Goal: Task Accomplishment & Management: Complete application form

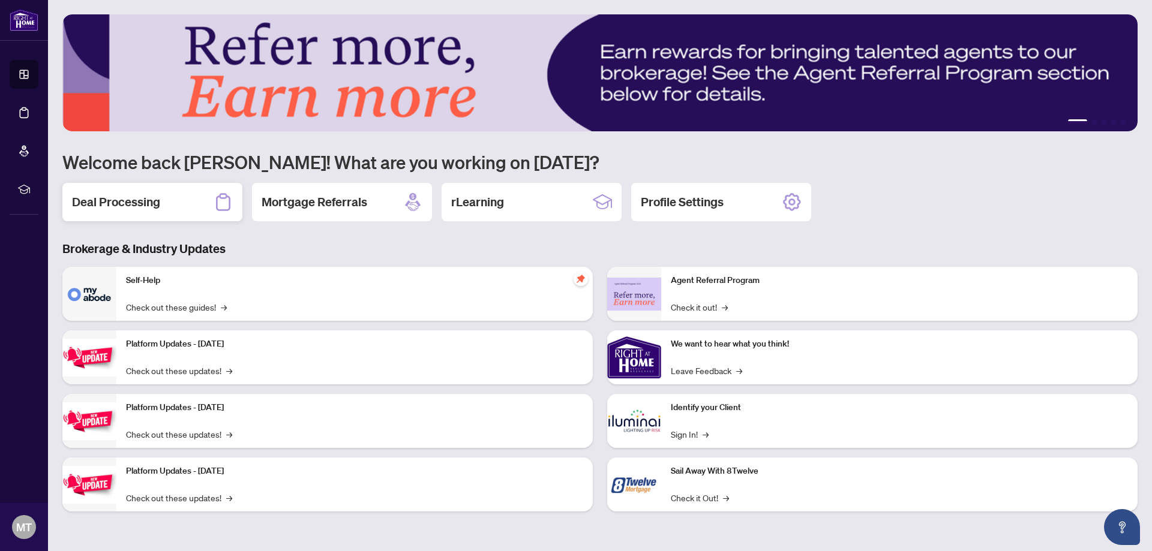
click at [140, 202] on h2 "Deal Processing" at bounding box center [116, 202] width 88 height 17
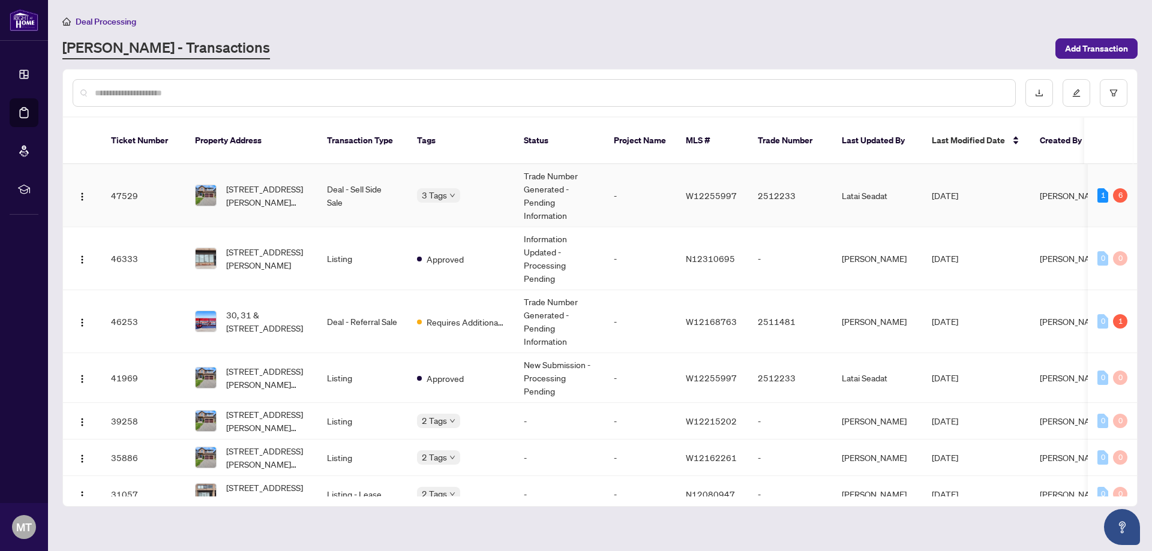
click at [338, 180] on td "Deal - Sell Side Sale" at bounding box center [362, 195] width 90 height 63
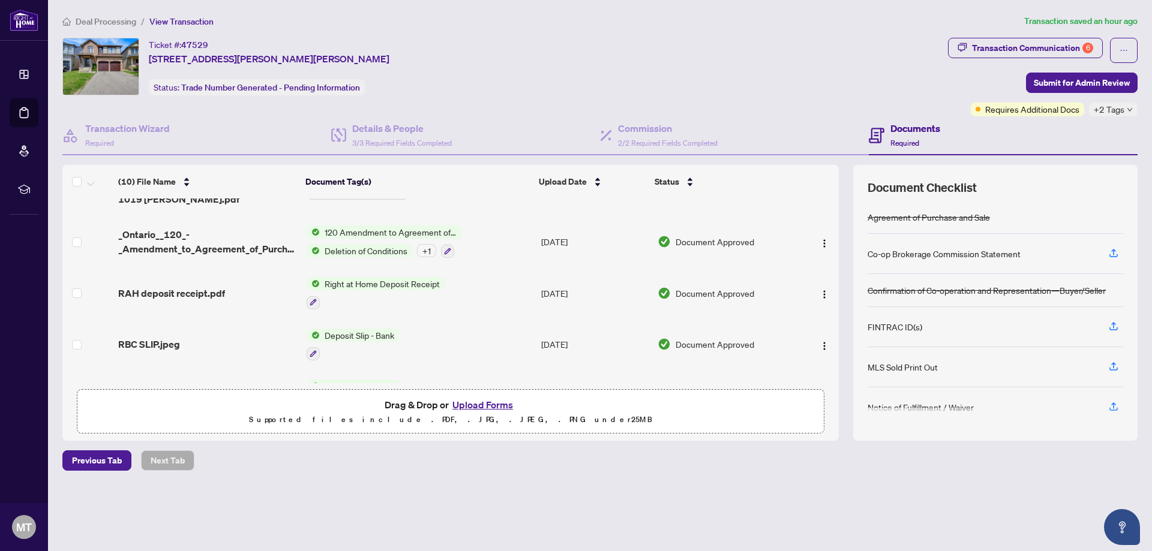
scroll to position [60, 0]
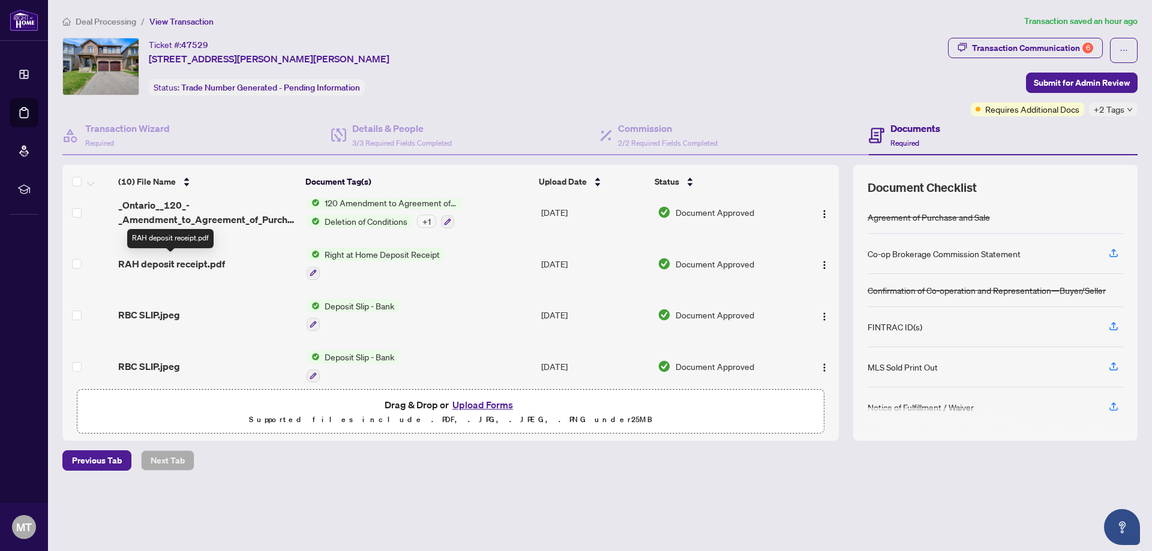
click at [200, 265] on span "RAH deposit receipt.pdf" at bounding box center [171, 264] width 107 height 14
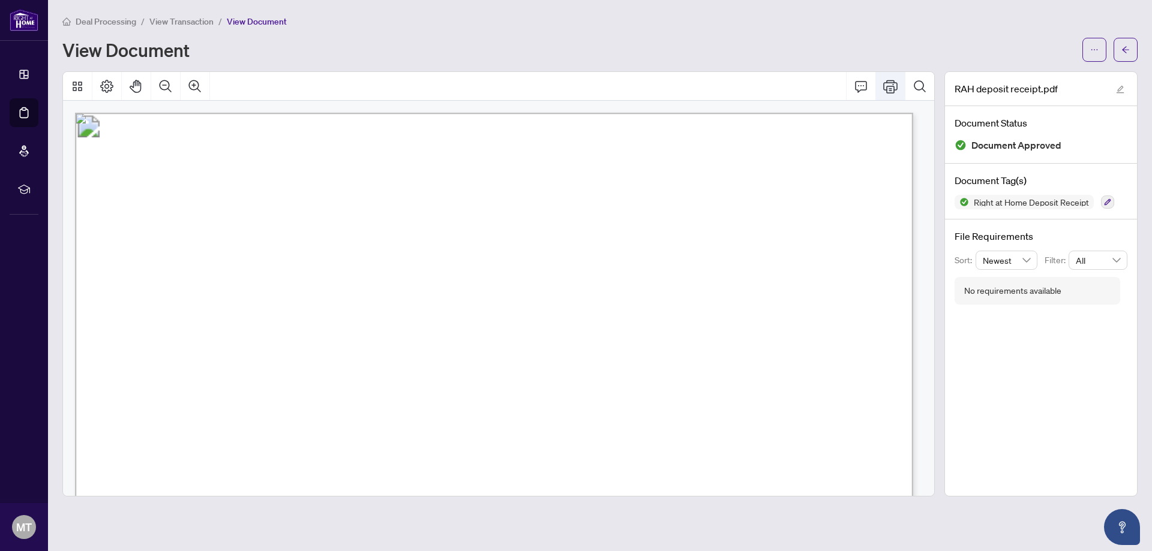
click at [890, 85] on icon "Print" at bounding box center [890, 86] width 14 height 14
click at [381, 47] on div "View Document" at bounding box center [568, 49] width 1012 height 19
click at [121, 19] on span "Deal Processing" at bounding box center [106, 21] width 61 height 11
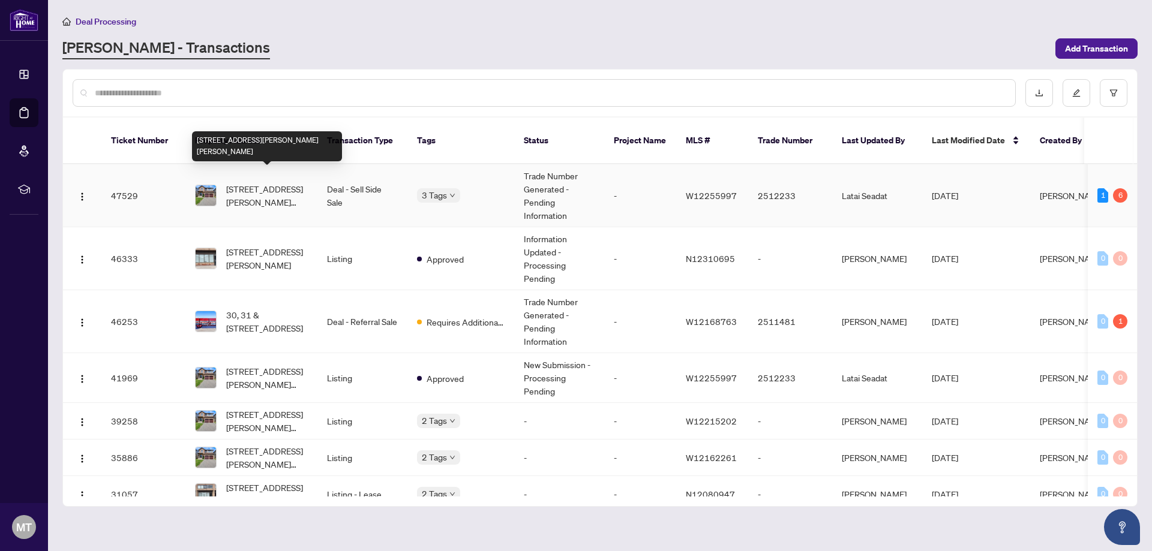
click at [269, 182] on span "[STREET_ADDRESS][PERSON_NAME][PERSON_NAME]" at bounding box center [267, 195] width 82 height 26
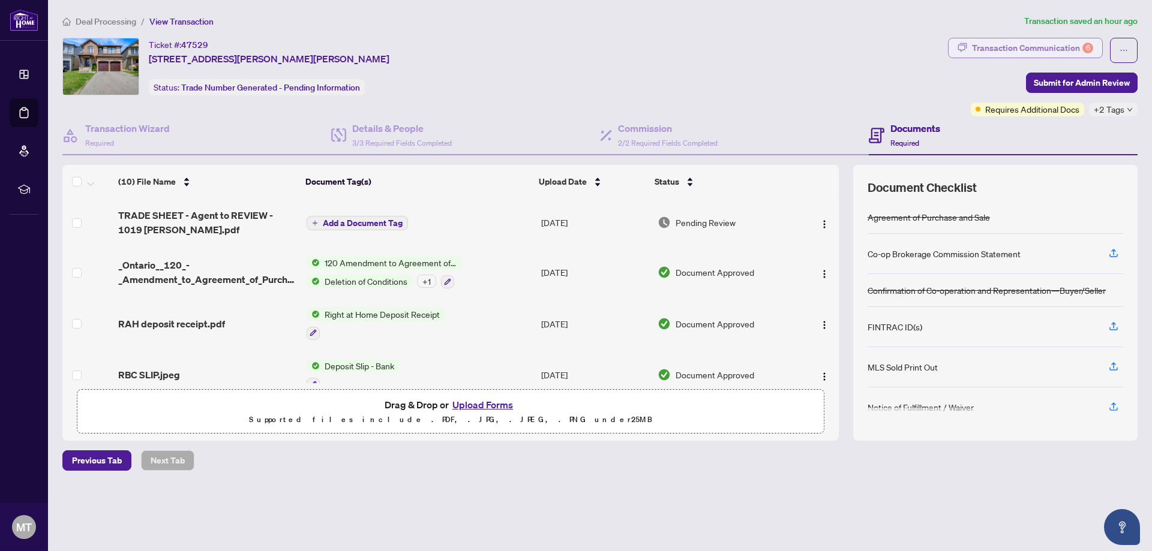
click at [996, 46] on div "Transaction Communication 6" at bounding box center [1032, 47] width 121 height 19
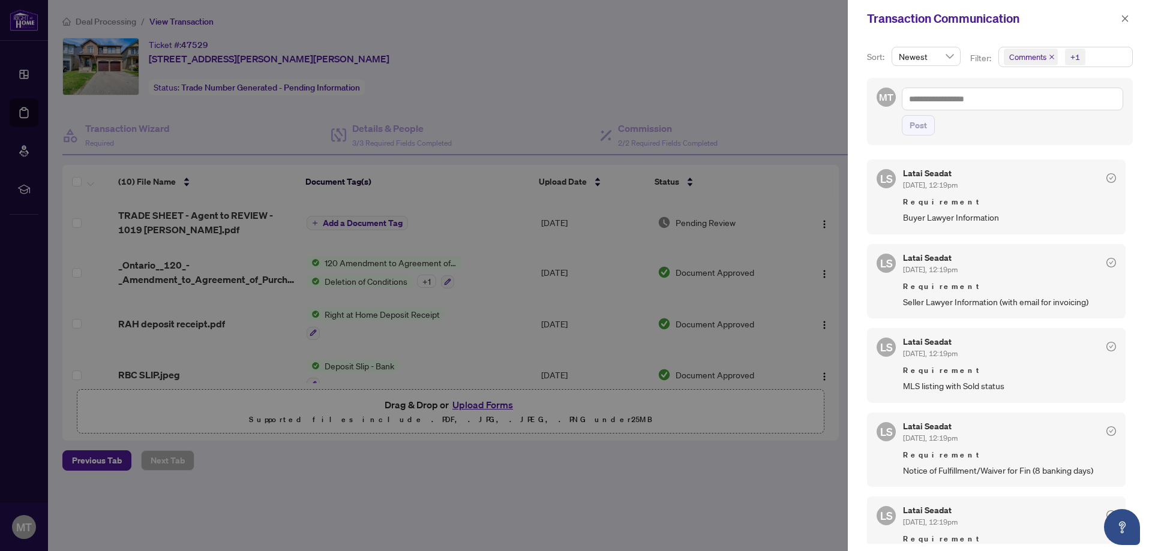
click at [755, 97] on div at bounding box center [576, 275] width 1152 height 551
click at [1125, 20] on icon "close" at bounding box center [1124, 18] width 8 height 8
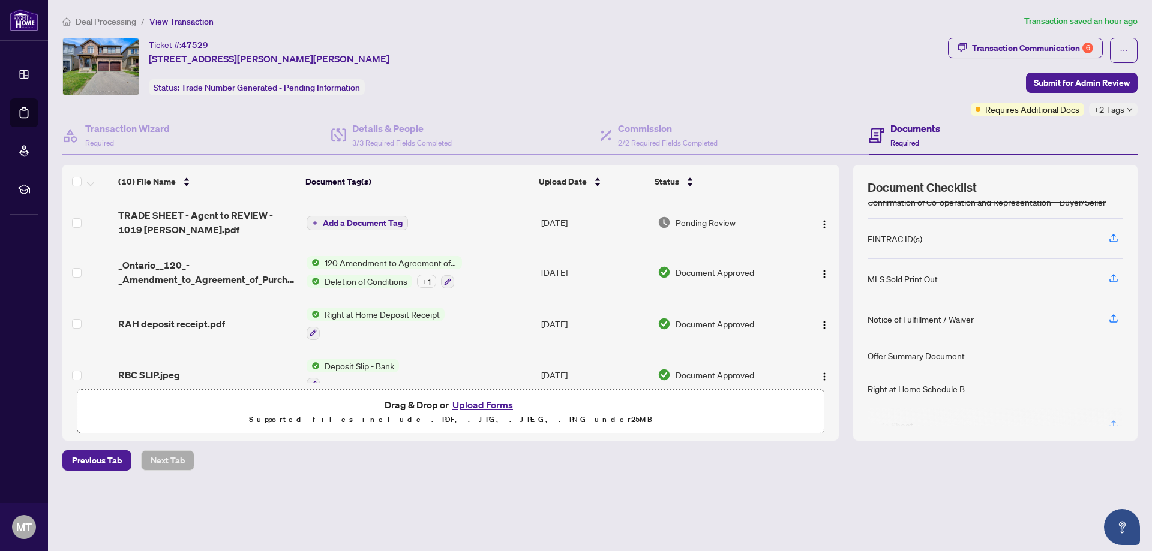
scroll to position [112, 0]
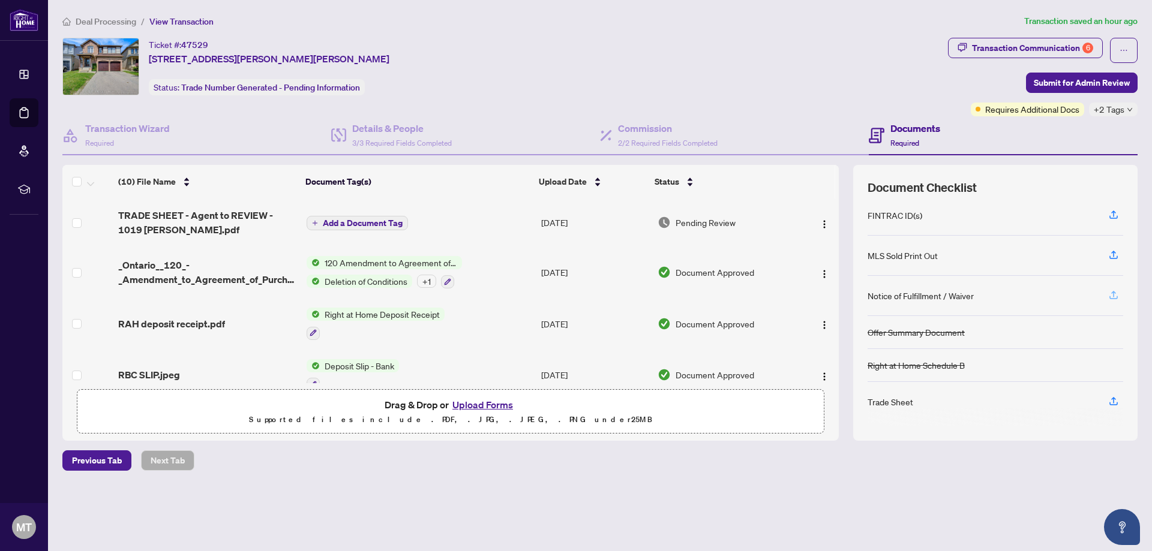
click at [1113, 294] on icon "button" at bounding box center [1113, 294] width 5 height 6
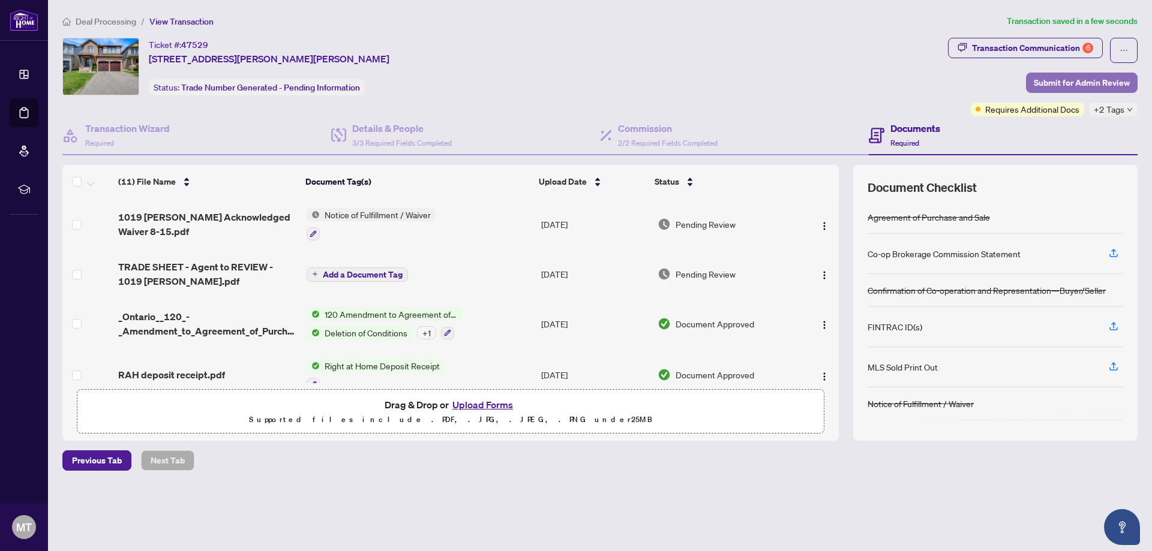
click at [1076, 82] on span "Submit for Admin Review" at bounding box center [1081, 82] width 96 height 19
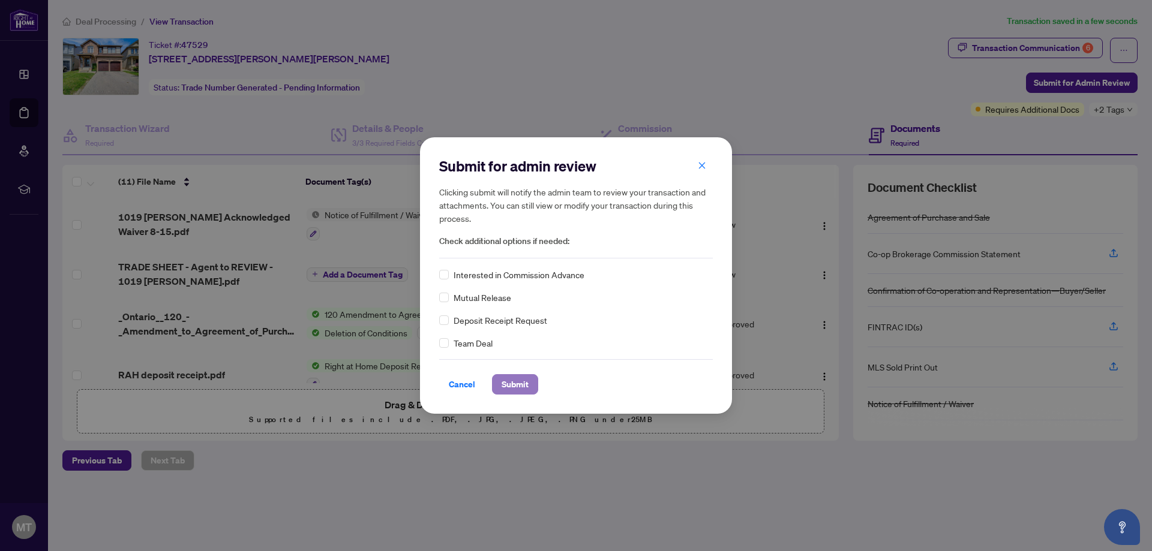
click at [516, 382] on span "Submit" at bounding box center [514, 384] width 27 height 19
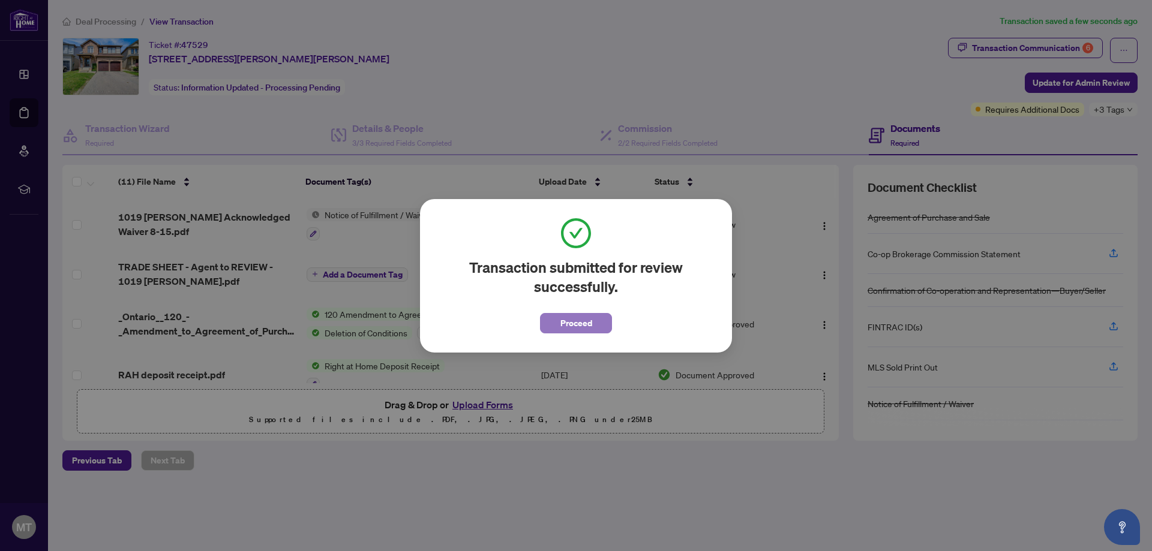
click at [587, 320] on span "Proceed" at bounding box center [576, 323] width 32 height 19
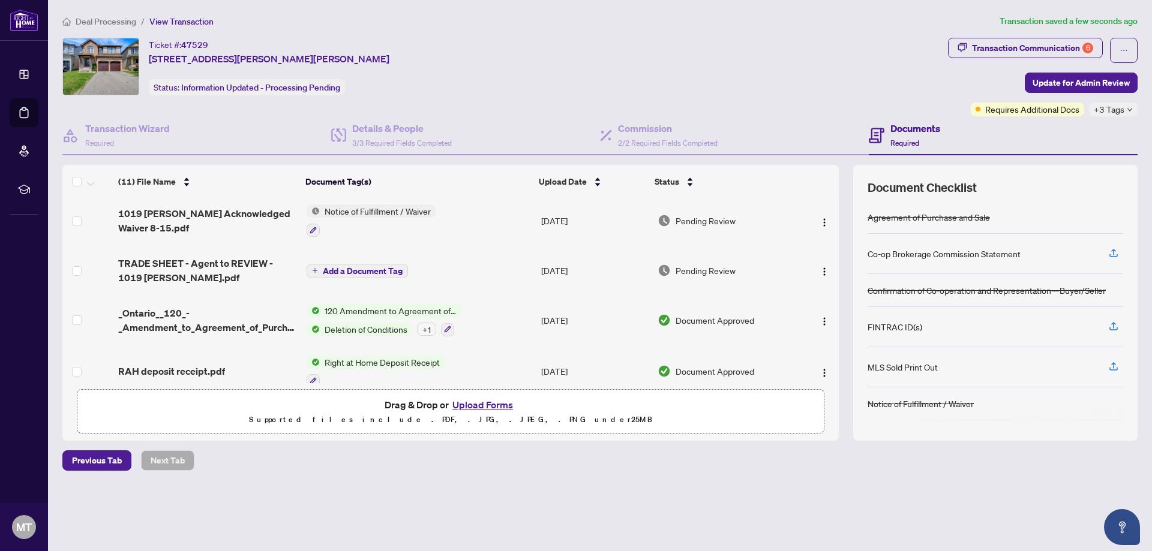
scroll to position [0, 0]
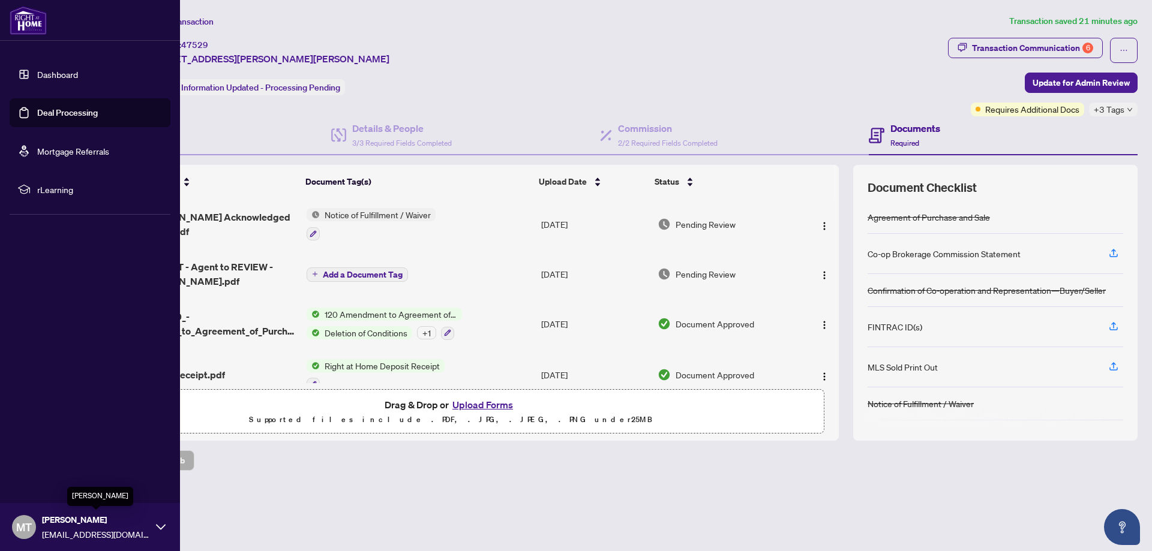
click at [88, 523] on span "[PERSON_NAME]" at bounding box center [96, 519] width 108 height 13
click at [44, 459] on span "Logout" at bounding box center [48, 455] width 27 height 19
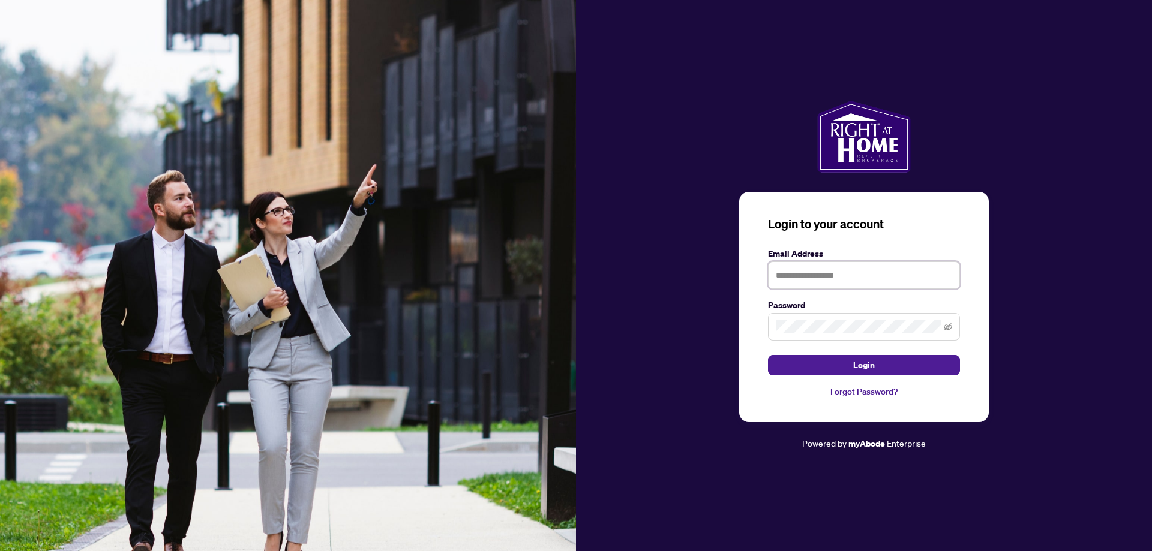
type input "**********"
